Goal: Information Seeking & Learning: Learn about a topic

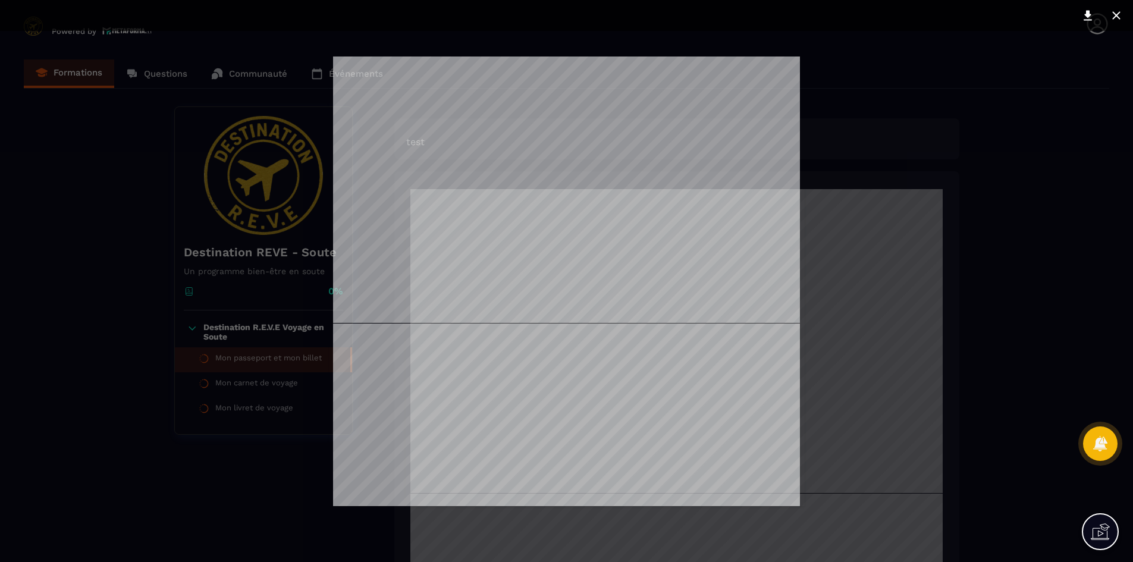
drag, startPoint x: 1110, startPoint y: 17, endPoint x: 1023, endPoint y: 39, distance: 89.0
click at [1023, 39] on div at bounding box center [566, 281] width 1133 height 562
click at [1115, 12] on icon at bounding box center [1117, 15] width 14 height 14
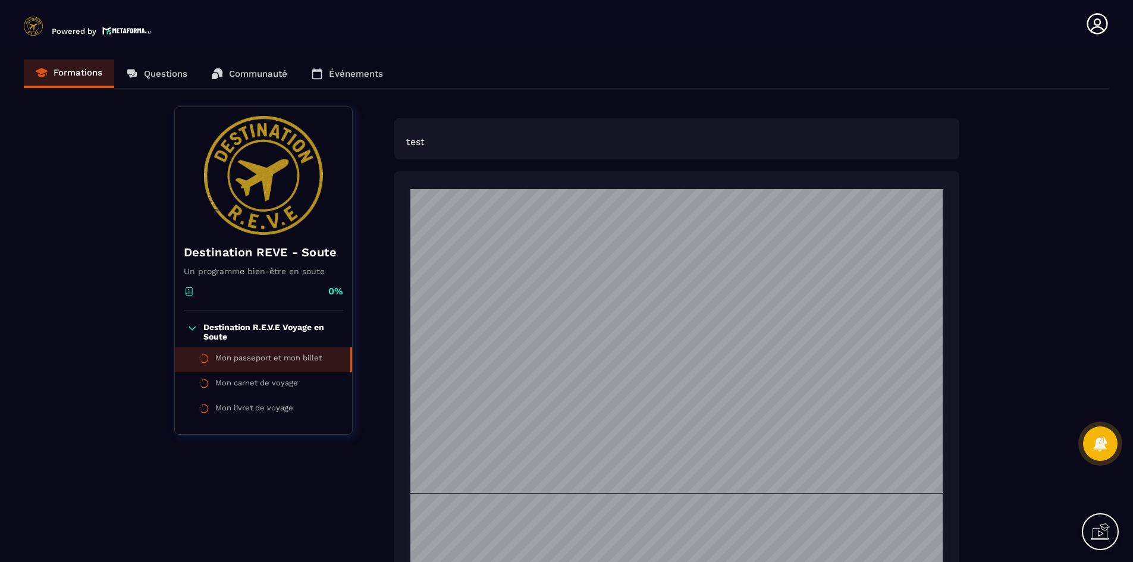
click at [443, 142] on p "test" at bounding box center [676, 141] width 541 height 11
click at [411, 141] on p "test" at bounding box center [676, 141] width 541 height 11
click at [438, 137] on p "test" at bounding box center [676, 141] width 541 height 11
click at [919, 109] on div "test Telecharger-Mon Passeport-Mon Billet.pdf Pas encore de question. À vous de…" at bounding box center [676, 450] width 565 height 688
click at [985, 109] on div "Destination REVE - Soute Un programme bien-être en soute 0% Destination R.E.V.E…" at bounding box center [567, 450] width 1086 height 688
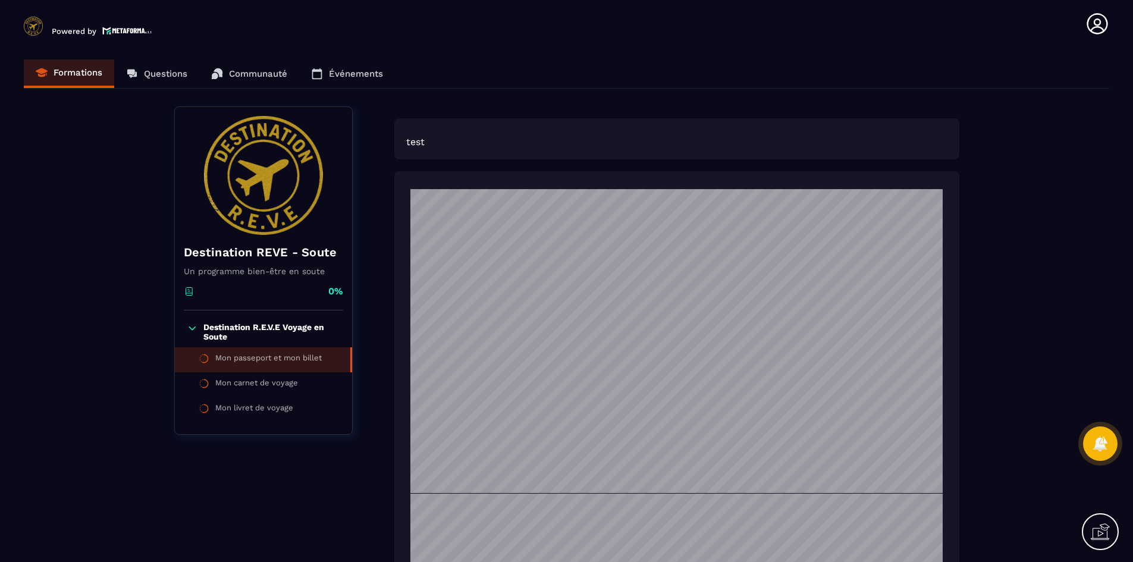
click at [982, 117] on div "Destination REVE - Soute Un programme bien-être en soute 0% Destination R.E.V.E…" at bounding box center [567, 450] width 1086 height 688
click at [980, 118] on div "Destination REVE - Soute Un programme bien-être en soute 0% Destination R.E.V.E…" at bounding box center [567, 450] width 1086 height 688
click at [902, 122] on div "Destination REVE - Soute Un programme bien-être en soute 0% Destination R.E.V.E…" at bounding box center [567, 450] width 1086 height 688
click at [822, 126] on div "test" at bounding box center [676, 138] width 565 height 41
drag, startPoint x: 822, startPoint y: 126, endPoint x: 825, endPoint y: 140, distance: 15.2
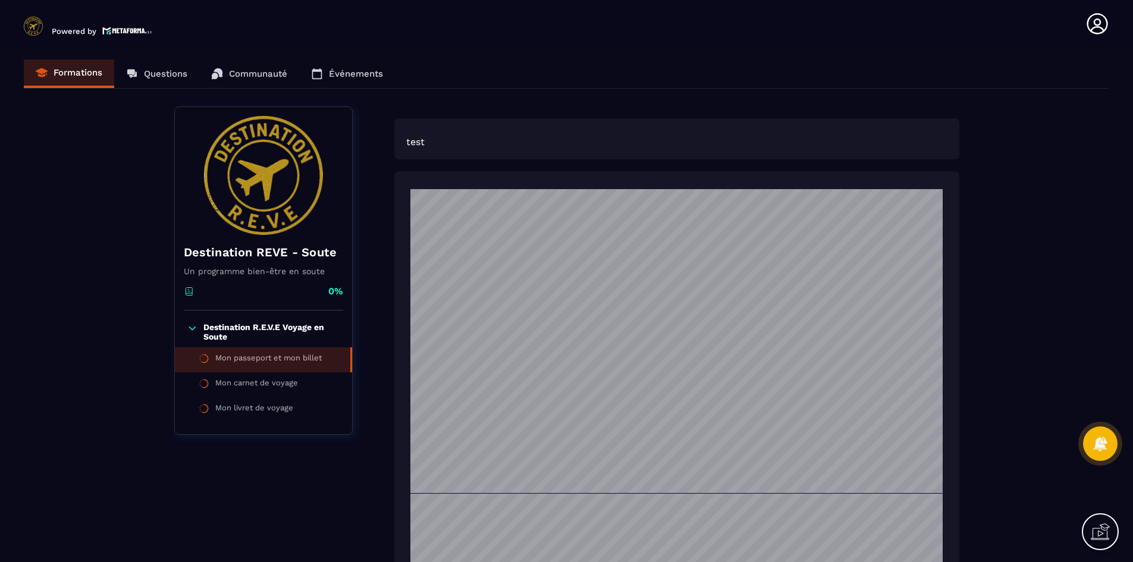
click at [823, 135] on div "test" at bounding box center [676, 138] width 565 height 41
drag, startPoint x: 1001, startPoint y: 155, endPoint x: 1004, endPoint y: 161, distance: 6.9
click at [1001, 156] on div "Destination REVE - Soute Un programme bien-être en soute 0% Destination R.E.V.E…" at bounding box center [567, 450] width 1086 height 688
click at [1004, 161] on div "Destination REVE - Soute Un programme bien-être en soute 0% Destination R.E.V.E…" at bounding box center [567, 450] width 1086 height 688
click at [1005, 162] on div "Destination REVE - Soute Un programme bien-être en soute 0% Destination R.E.V.E…" at bounding box center [567, 450] width 1086 height 688
